Goal: Transaction & Acquisition: Subscribe to service/newsletter

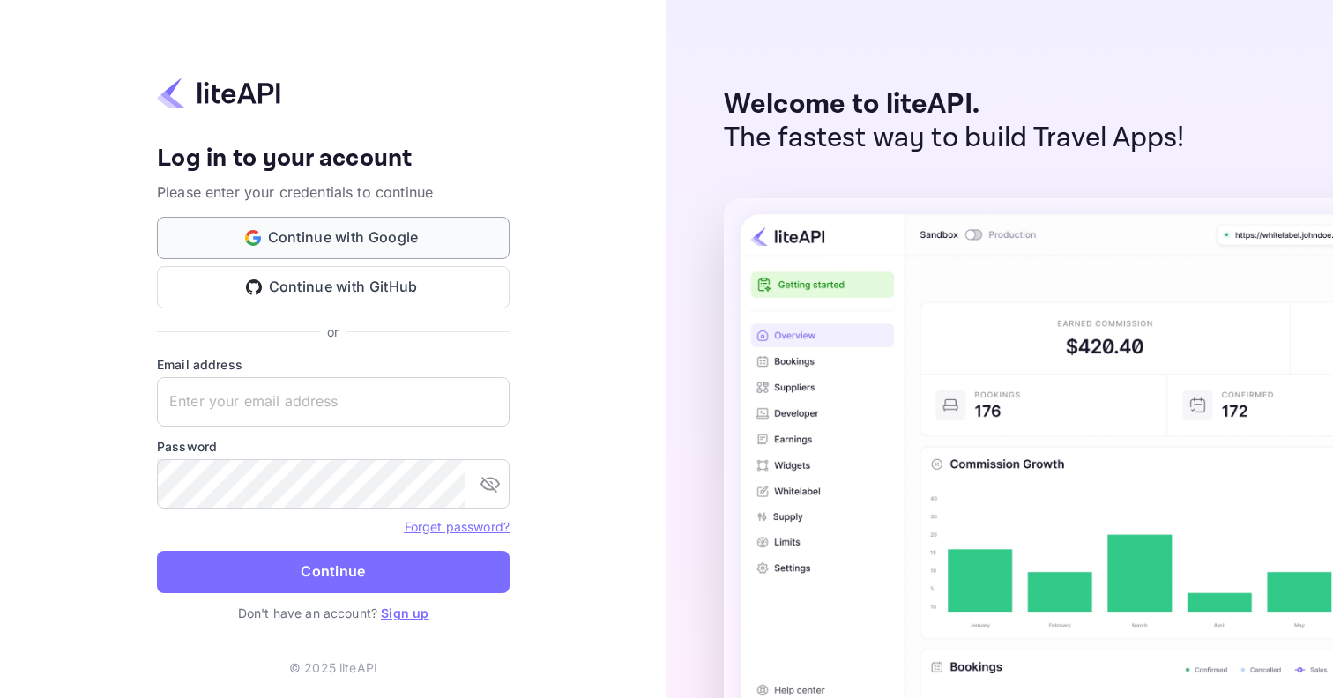
click at [405, 241] on button "Continue with Google" at bounding box center [333, 238] width 353 height 42
click at [413, 610] on link "Sign up" at bounding box center [405, 613] width 48 height 15
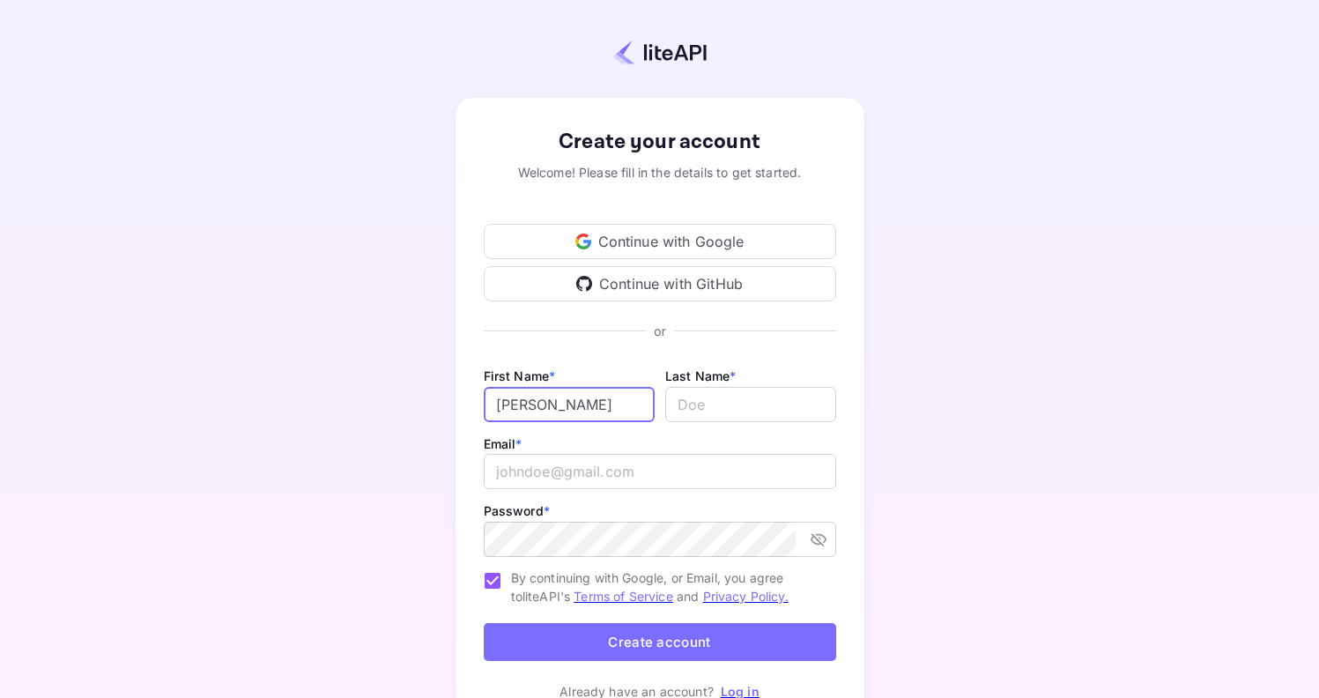
type input "[PERSON_NAME]"
type input "Baitach"
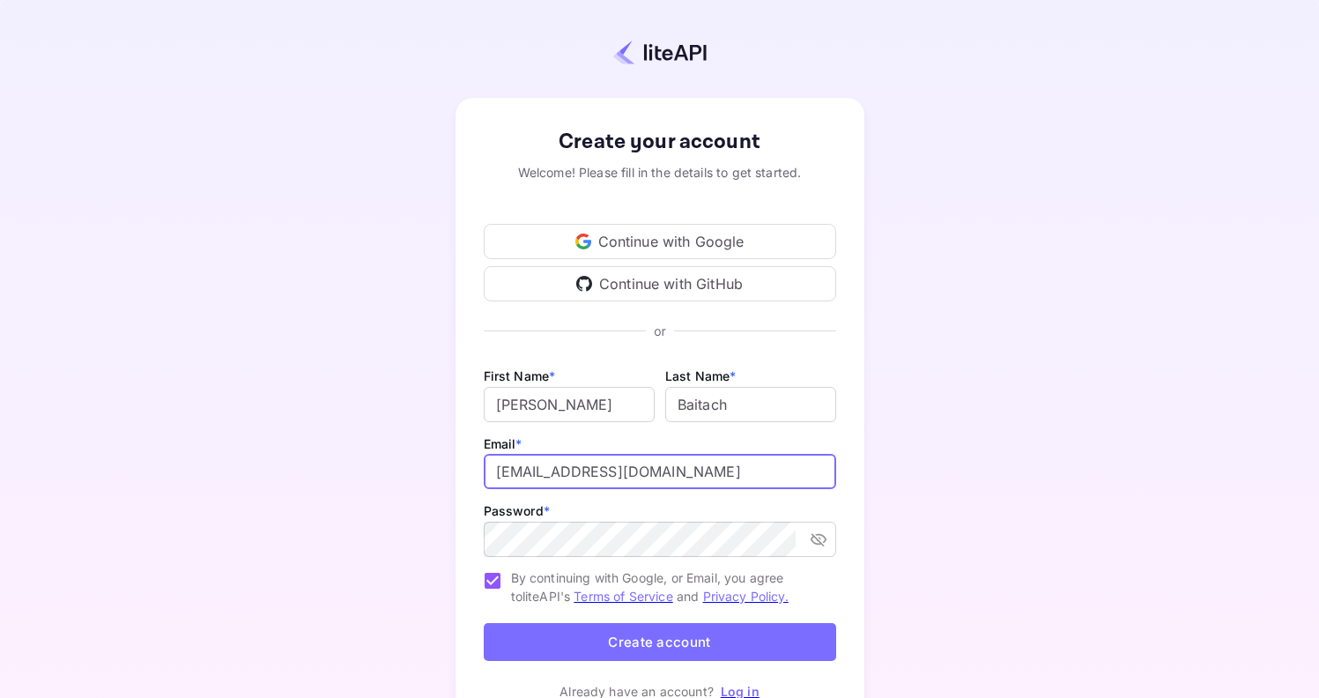
click at [518, 473] on input "[EMAIL_ADDRESS][DOMAIN_NAME]" at bounding box center [660, 471] width 353 height 35
type input "[EMAIL_ADDRESS][DOMAIN_NAME]"
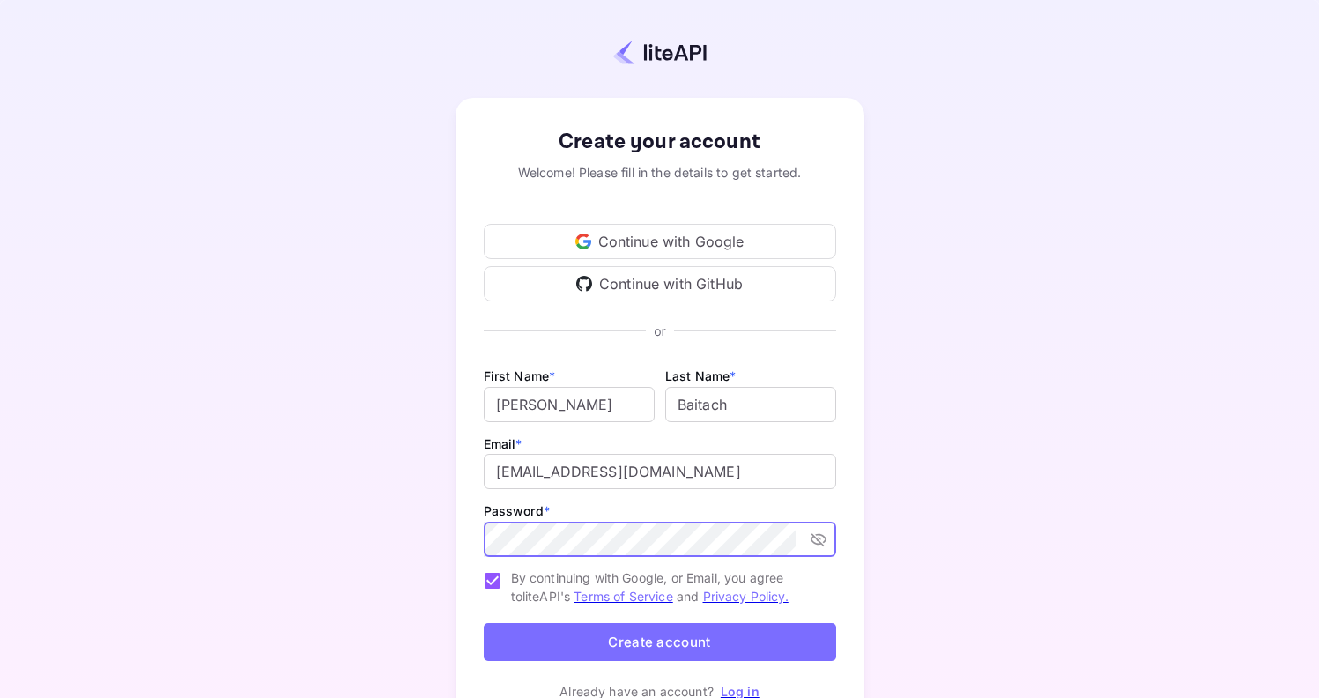
click at [0, 697] on com-1password-button at bounding box center [0, 698] width 0 height 0
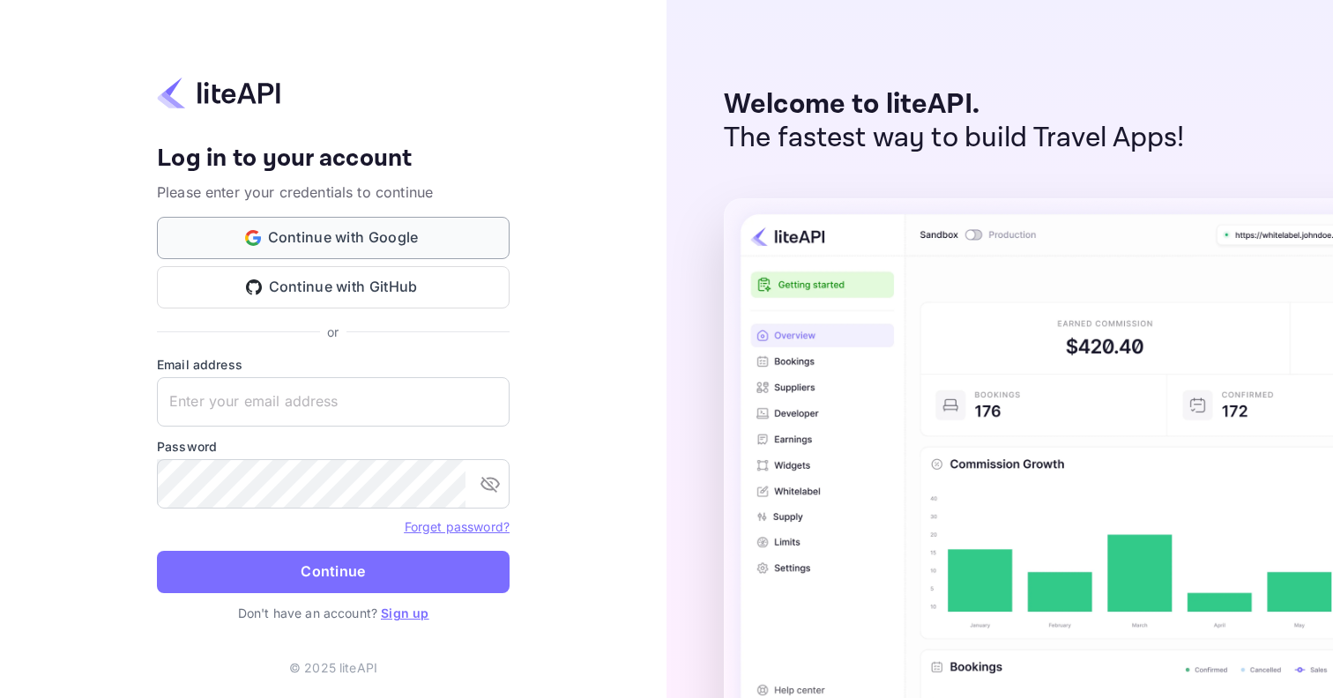
click at [408, 234] on button "Continue with Google" at bounding box center [333, 238] width 353 height 42
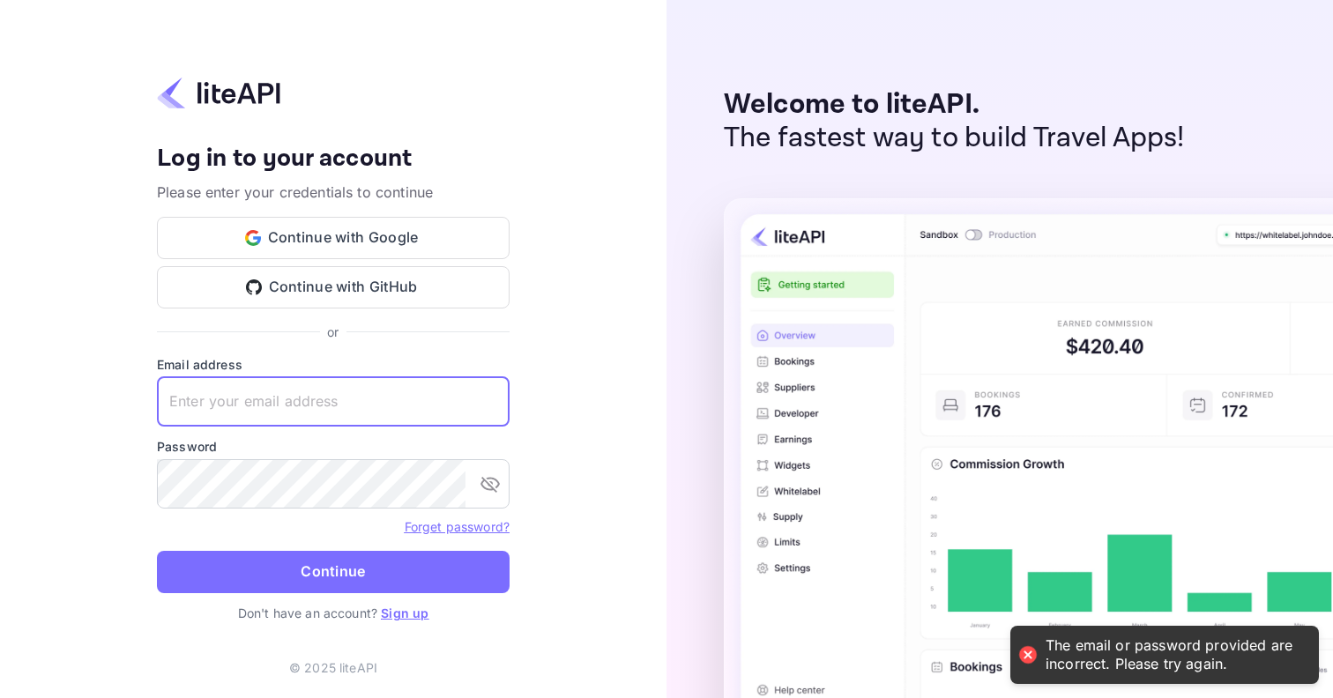
click at [412, 612] on link "Sign up" at bounding box center [405, 613] width 48 height 15
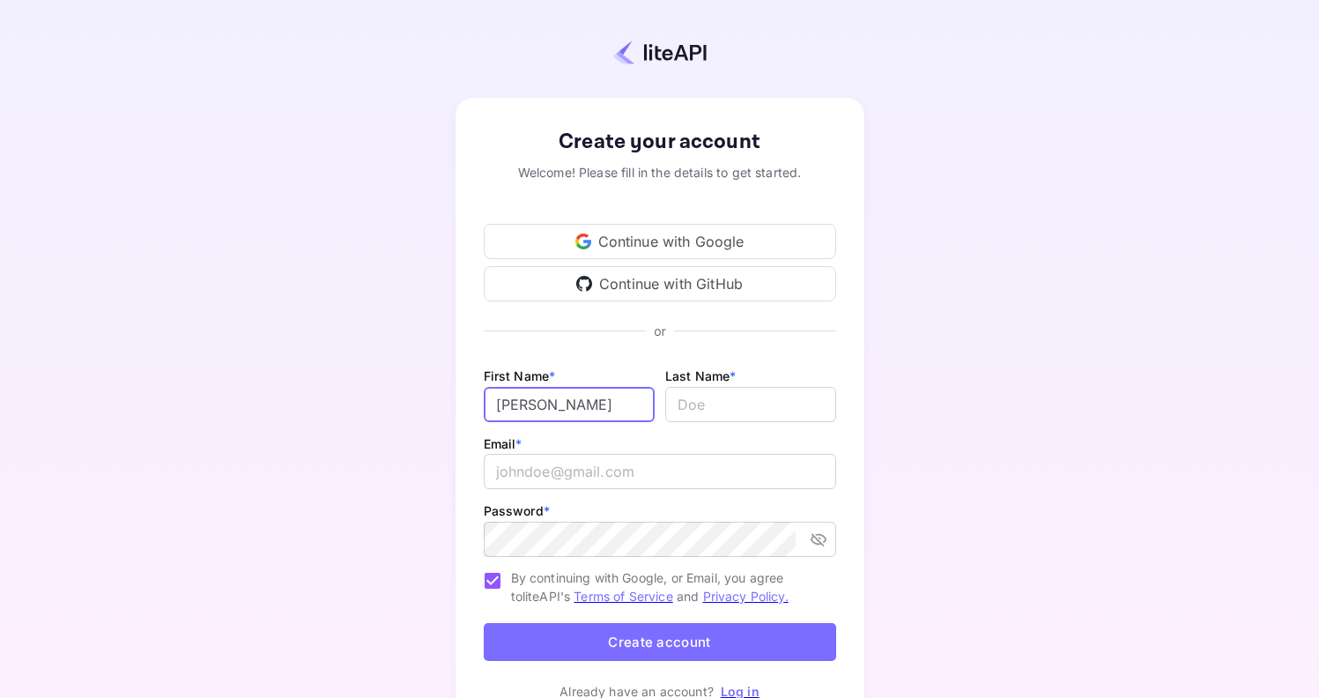
type input "[PERSON_NAME]"
type input "Baitach"
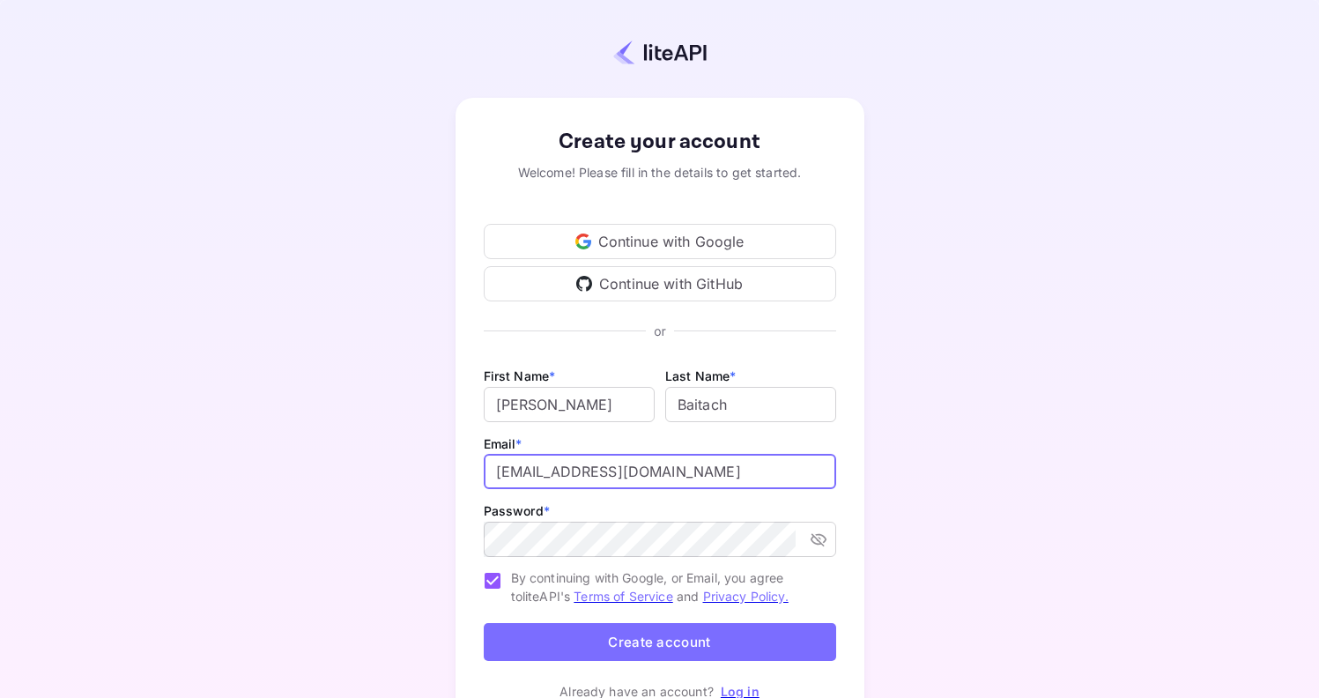
drag, startPoint x: 539, startPoint y: 472, endPoint x: 496, endPoint y: 472, distance: 42.3
click at [496, 472] on input "[EMAIL_ADDRESS][DOMAIN_NAME]" at bounding box center [660, 471] width 353 height 35
type input "[EMAIL_ADDRESS][DOMAIN_NAME]"
click at [896, 515] on div "Create your account Welcome! Please fill in the details to get started. Continu…" at bounding box center [660, 413] width 1164 height 673
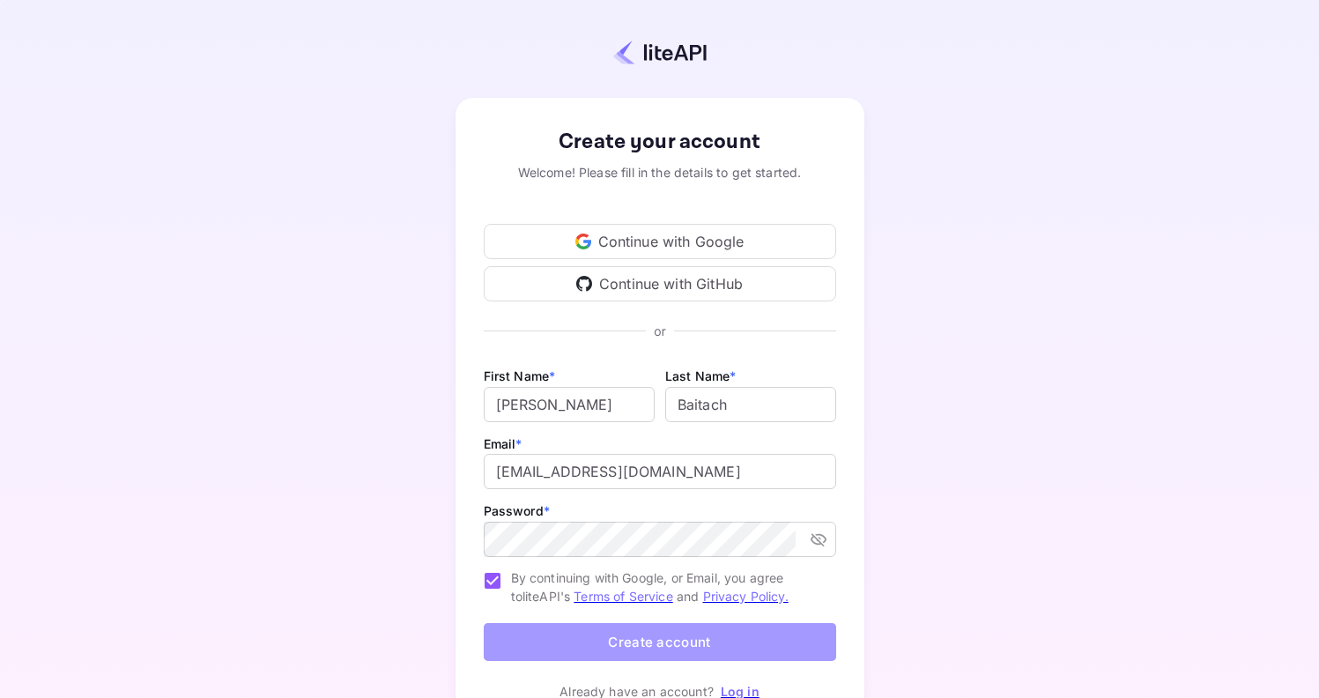
click at [749, 638] on button "Create account" at bounding box center [660, 642] width 353 height 38
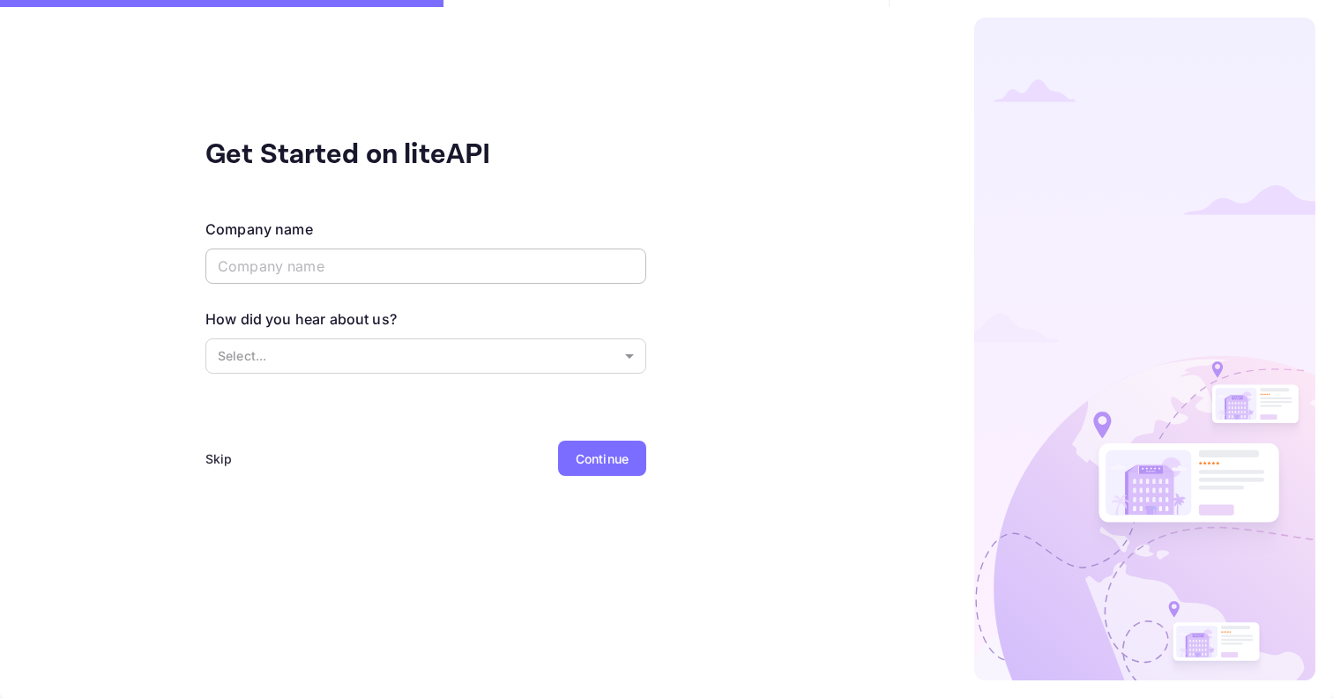
click at [454, 269] on input "text" at bounding box center [425, 266] width 441 height 35
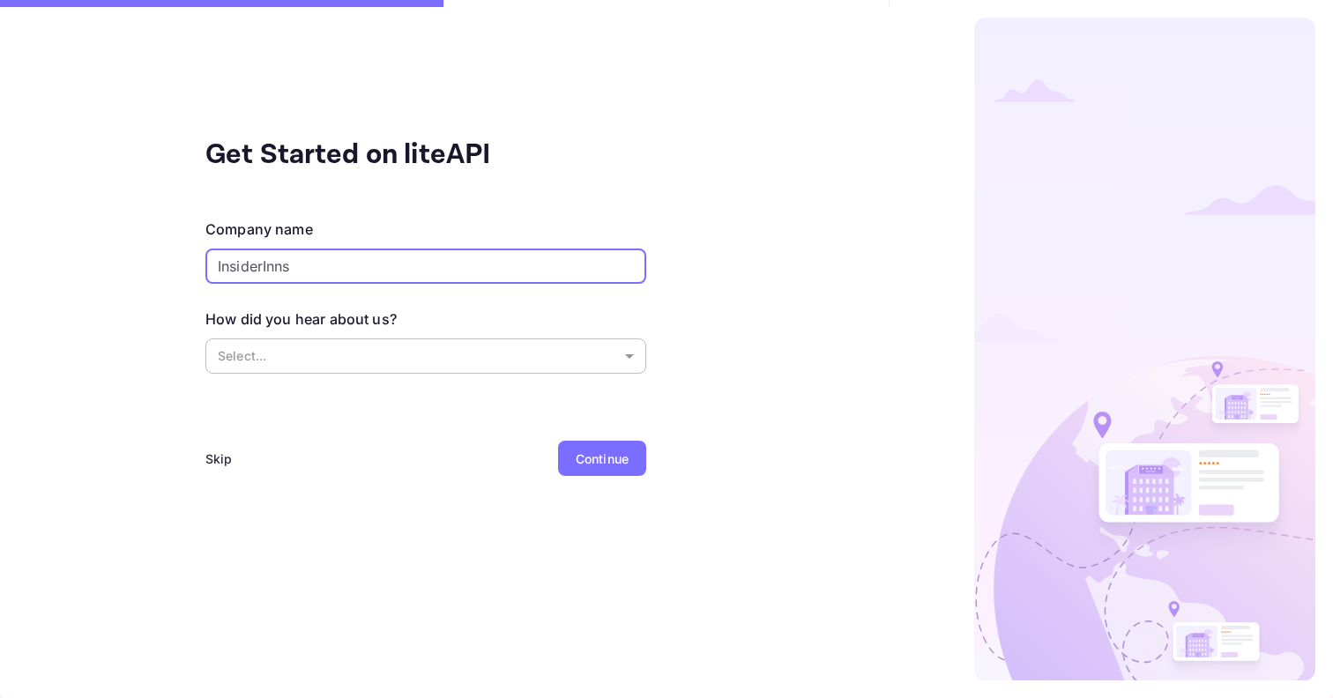
type input "InsiderInns"
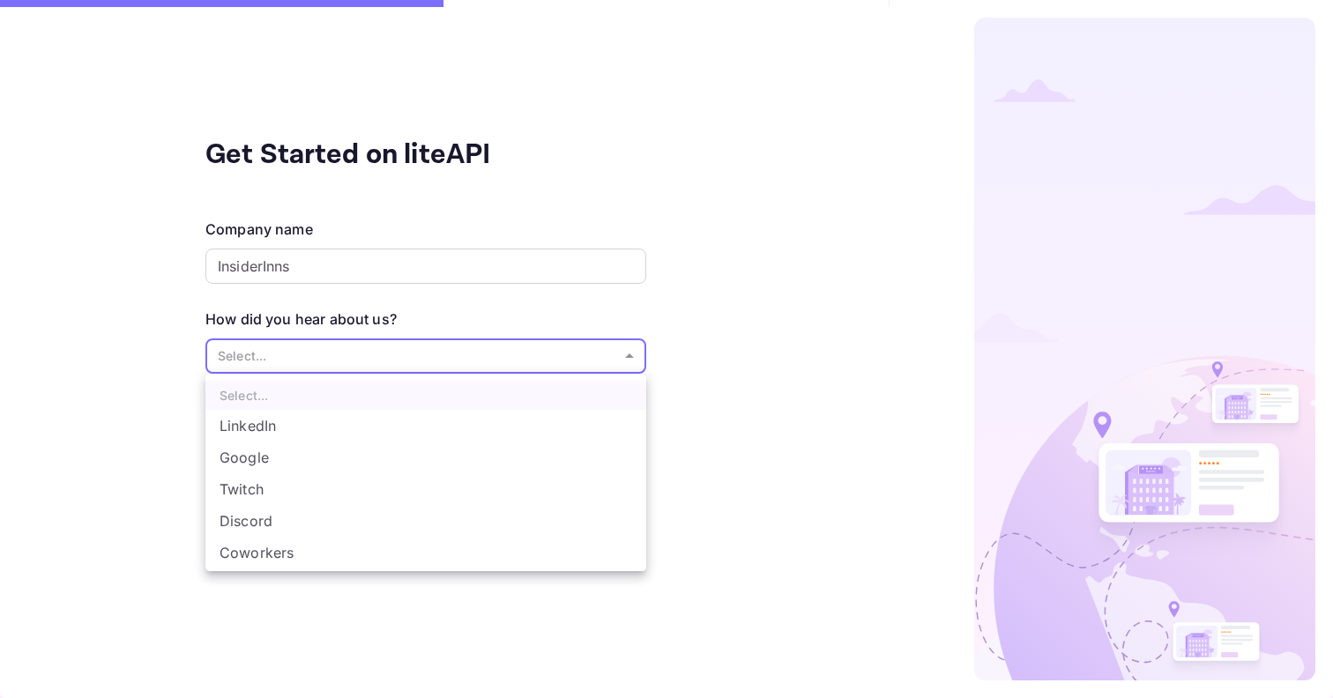
click at [398, 356] on body "The email or password provided are incorrect. Please try again. Get Started on …" at bounding box center [666, 349] width 1333 height 698
click at [353, 435] on li "LinkedIn" at bounding box center [425, 426] width 441 height 32
type input "LinkedIn"
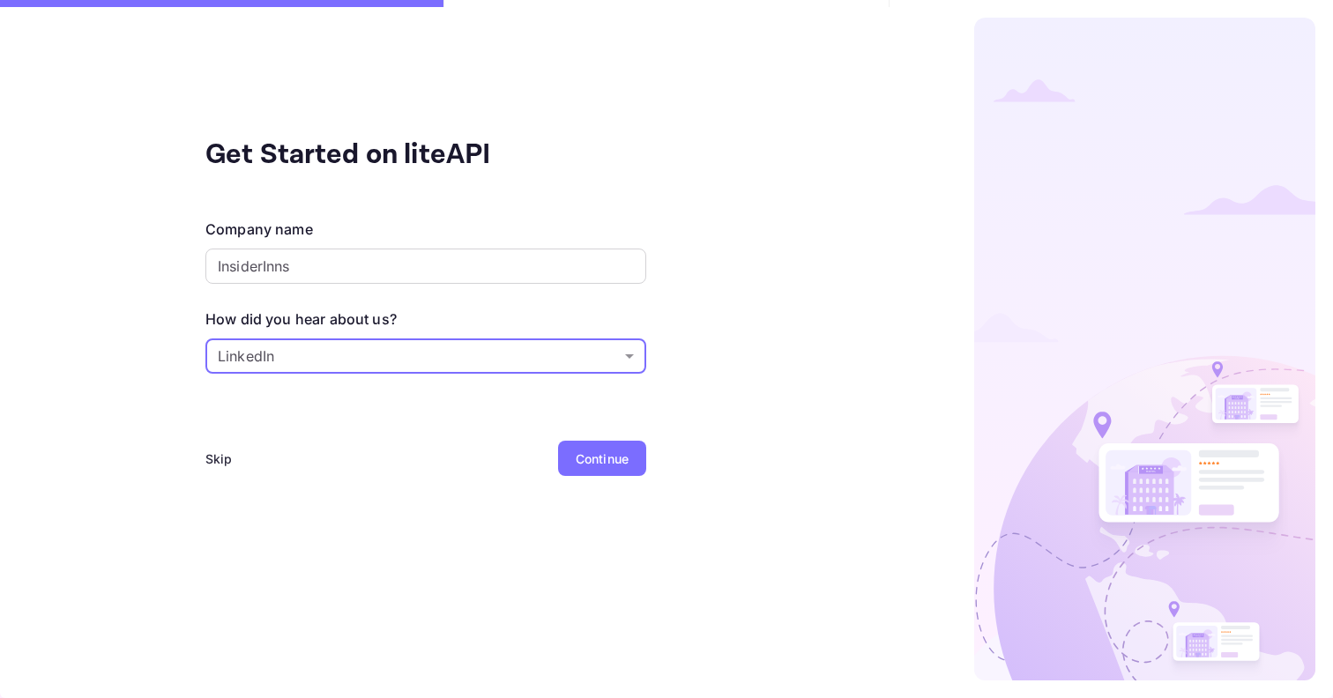
click at [581, 451] on div "Continue" at bounding box center [602, 459] width 53 height 19
